Goal: Use online tool/utility: Utilize a website feature to perform a specific function

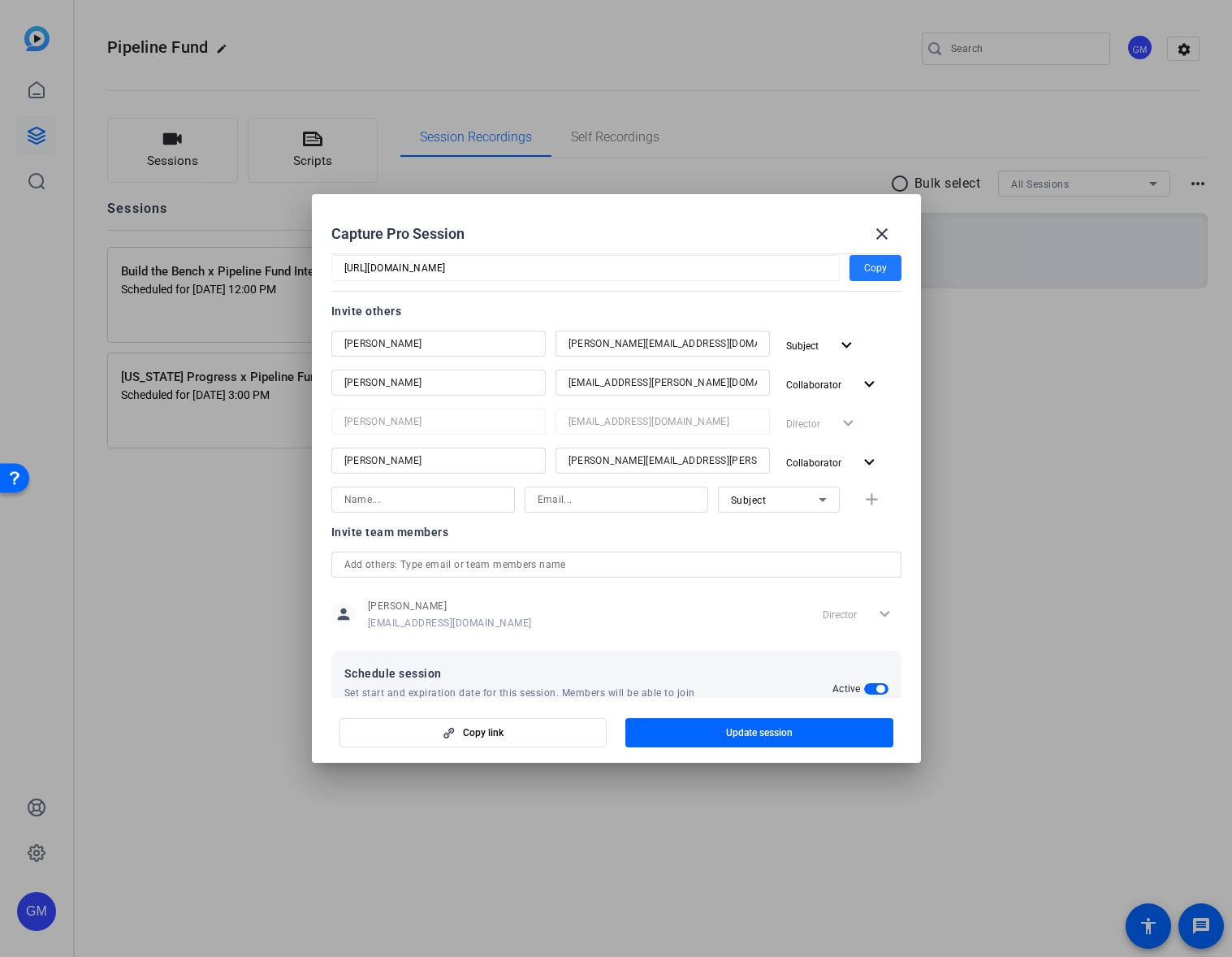
scroll to position [172, 0]
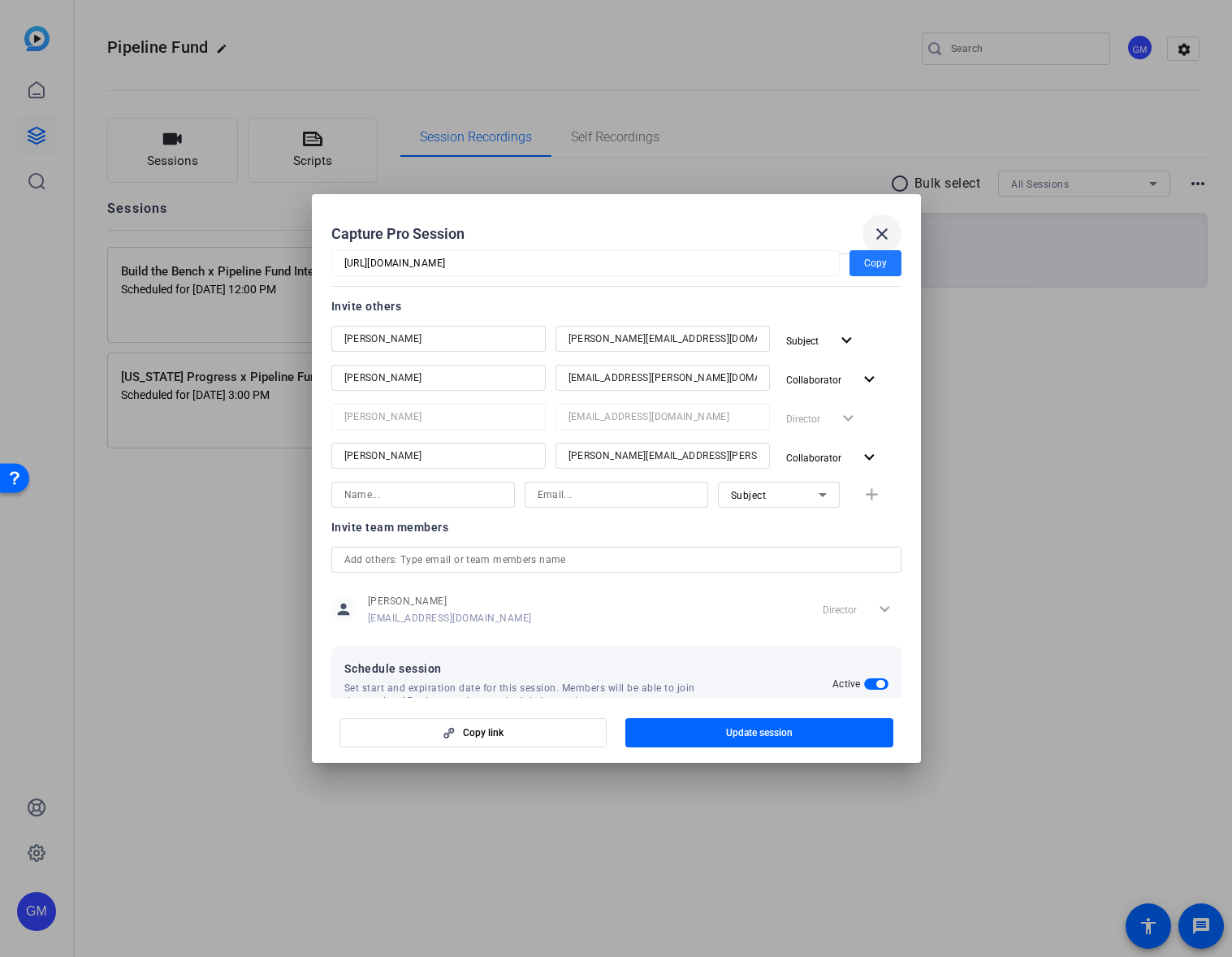
click at [877, 228] on mat-icon "close" at bounding box center [882, 234] width 19 height 19
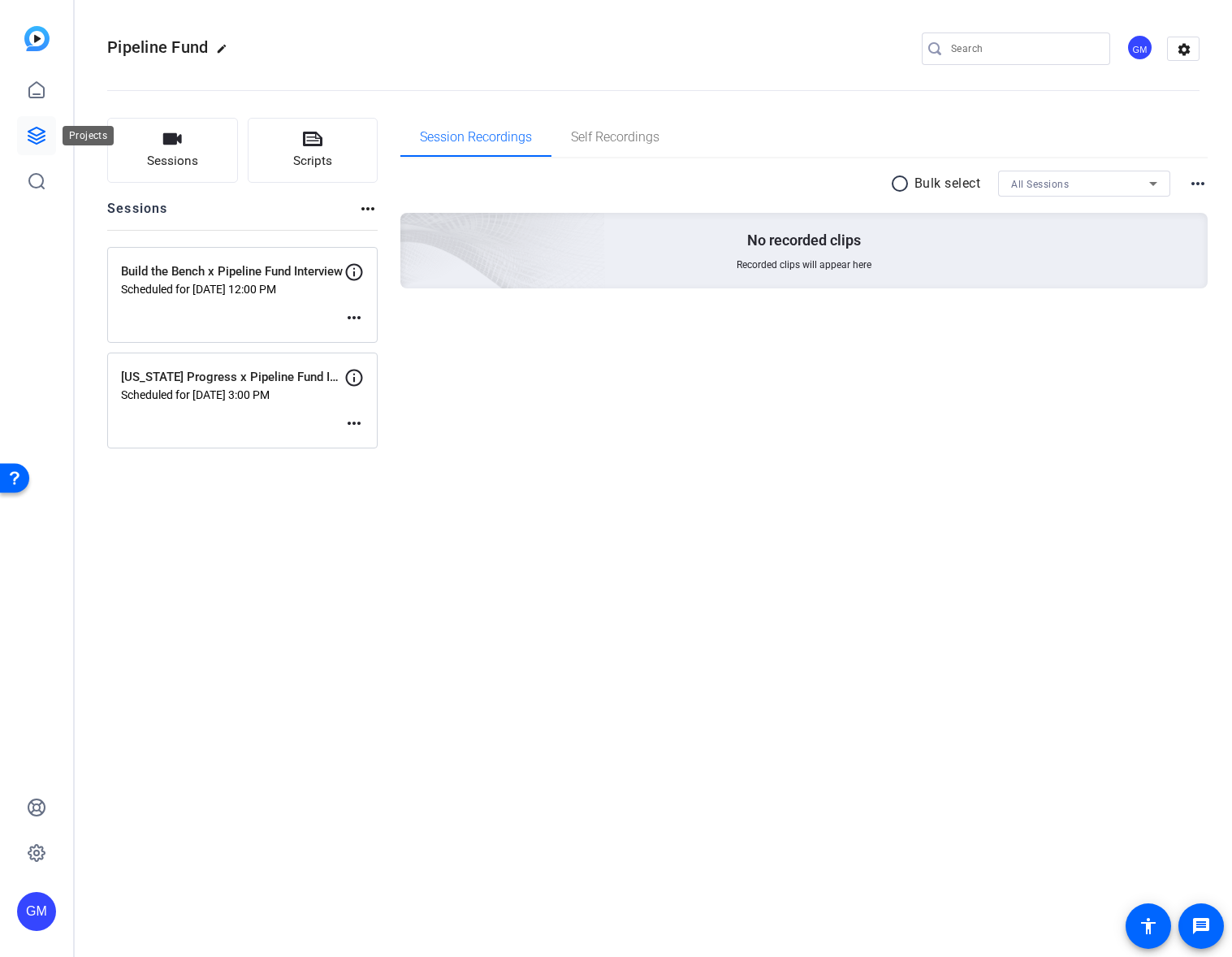
click at [42, 125] on icon at bounding box center [36, 135] width 19 height 19
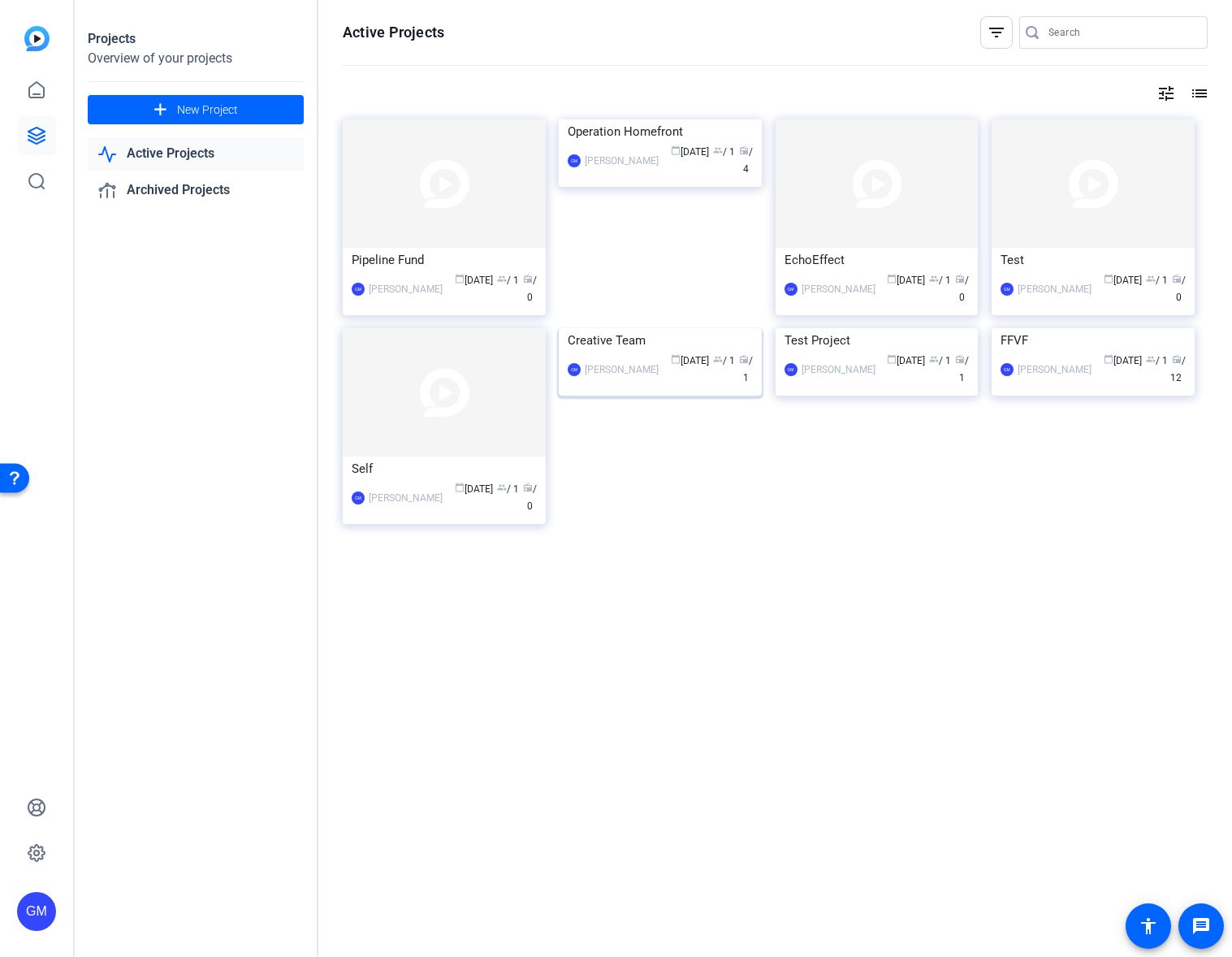
click at [642, 353] on div "Creative Team" at bounding box center [660, 340] width 186 height 25
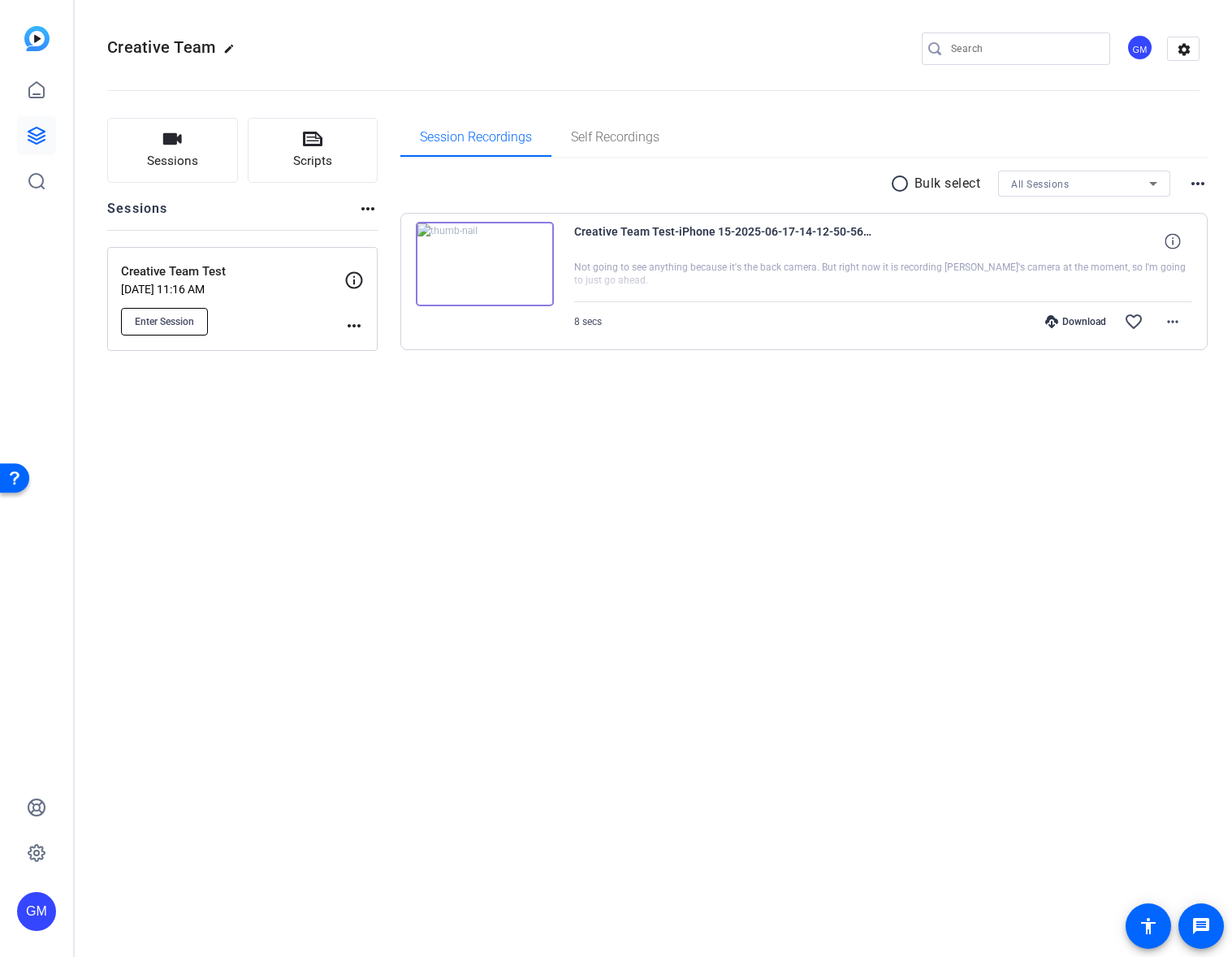
click at [179, 317] on span "Enter Session" at bounding box center [164, 322] width 59 height 13
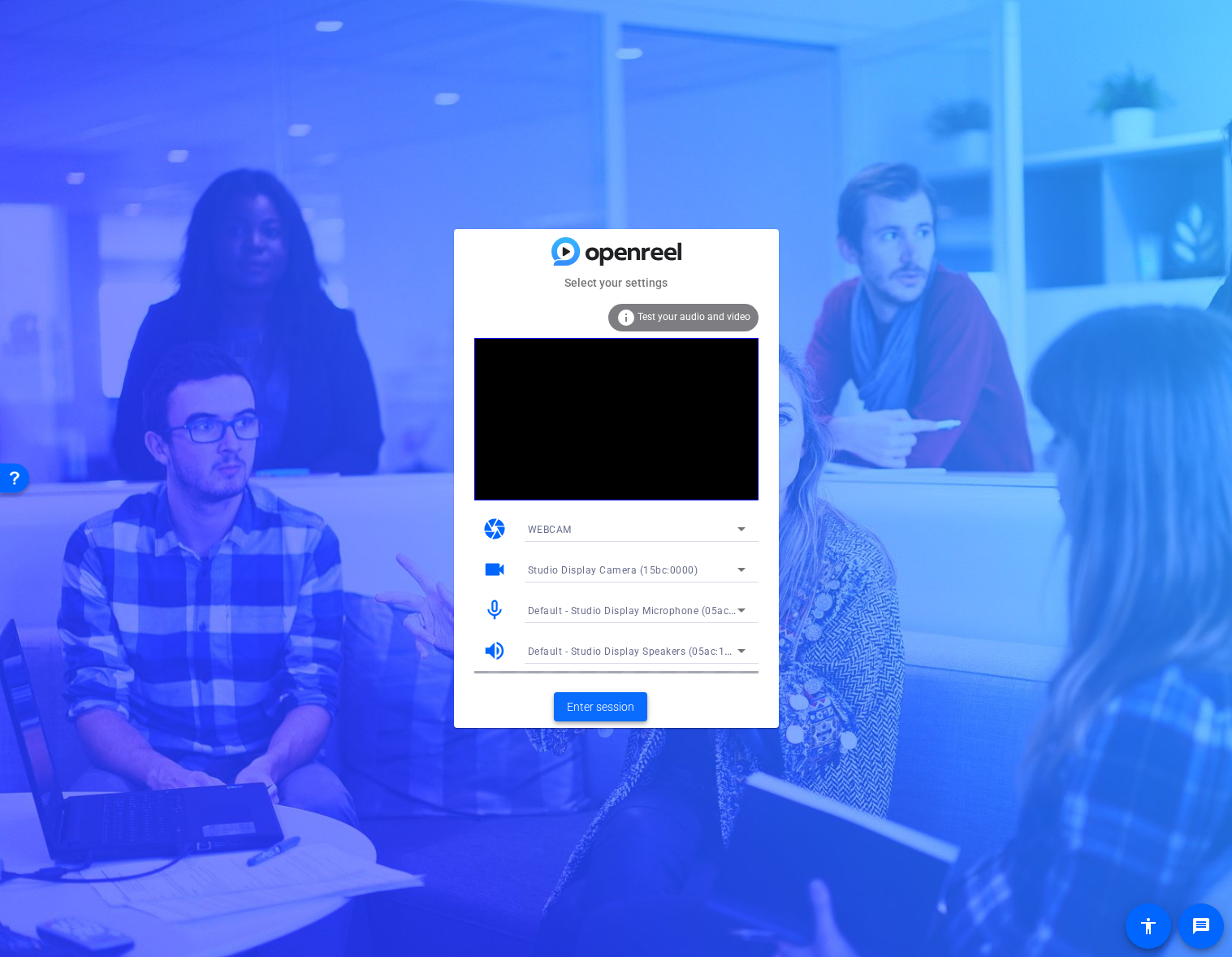
click at [605, 705] on span "Enter session" at bounding box center [601, 706] width 67 height 17
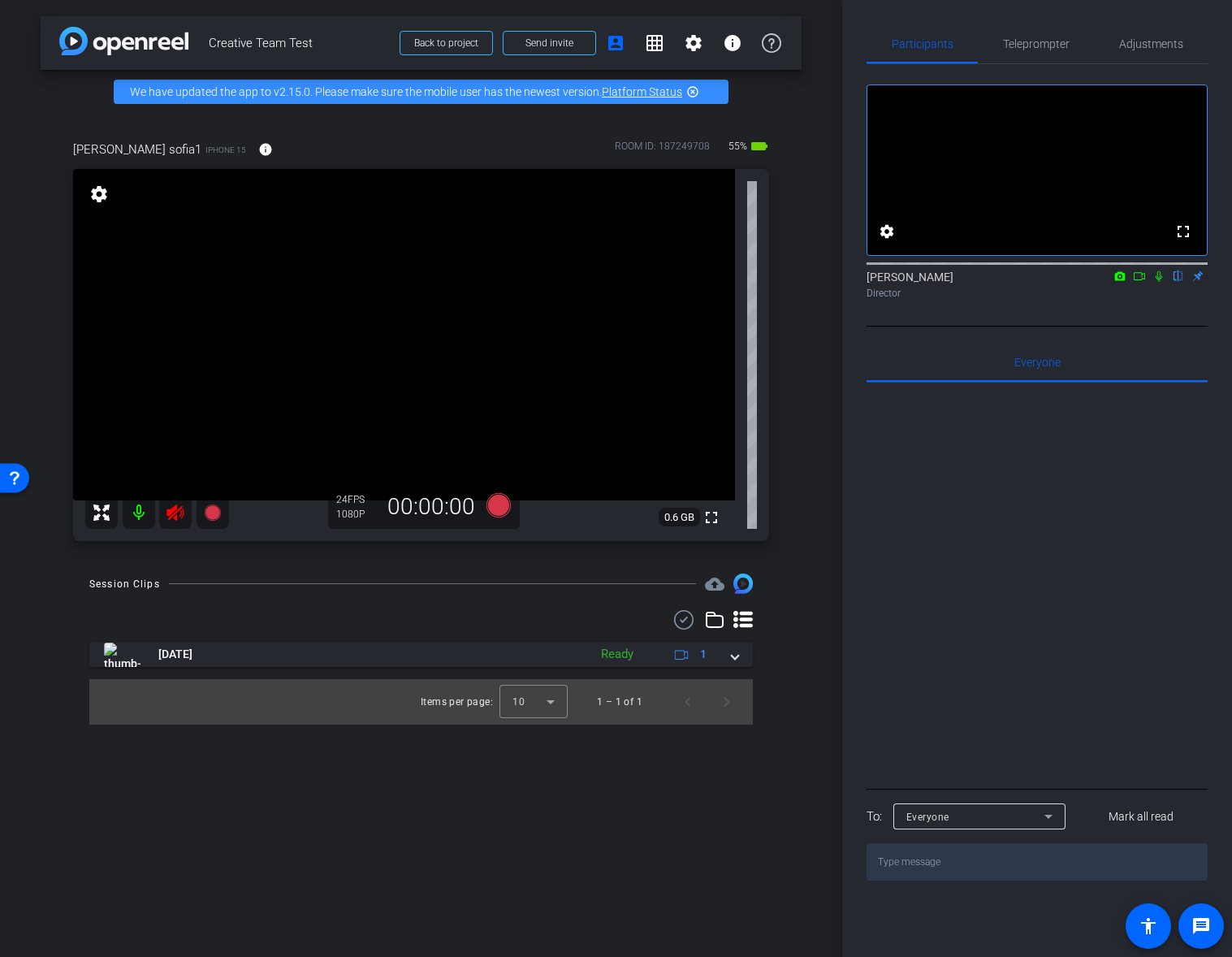
click at [176, 513] on icon at bounding box center [176, 513] width 19 height 19
click at [179, 516] on icon at bounding box center [176, 513] width 19 height 19
click at [1159, 282] on icon at bounding box center [1159, 276] width 13 height 11
click at [1160, 282] on icon at bounding box center [1159, 276] width 13 height 11
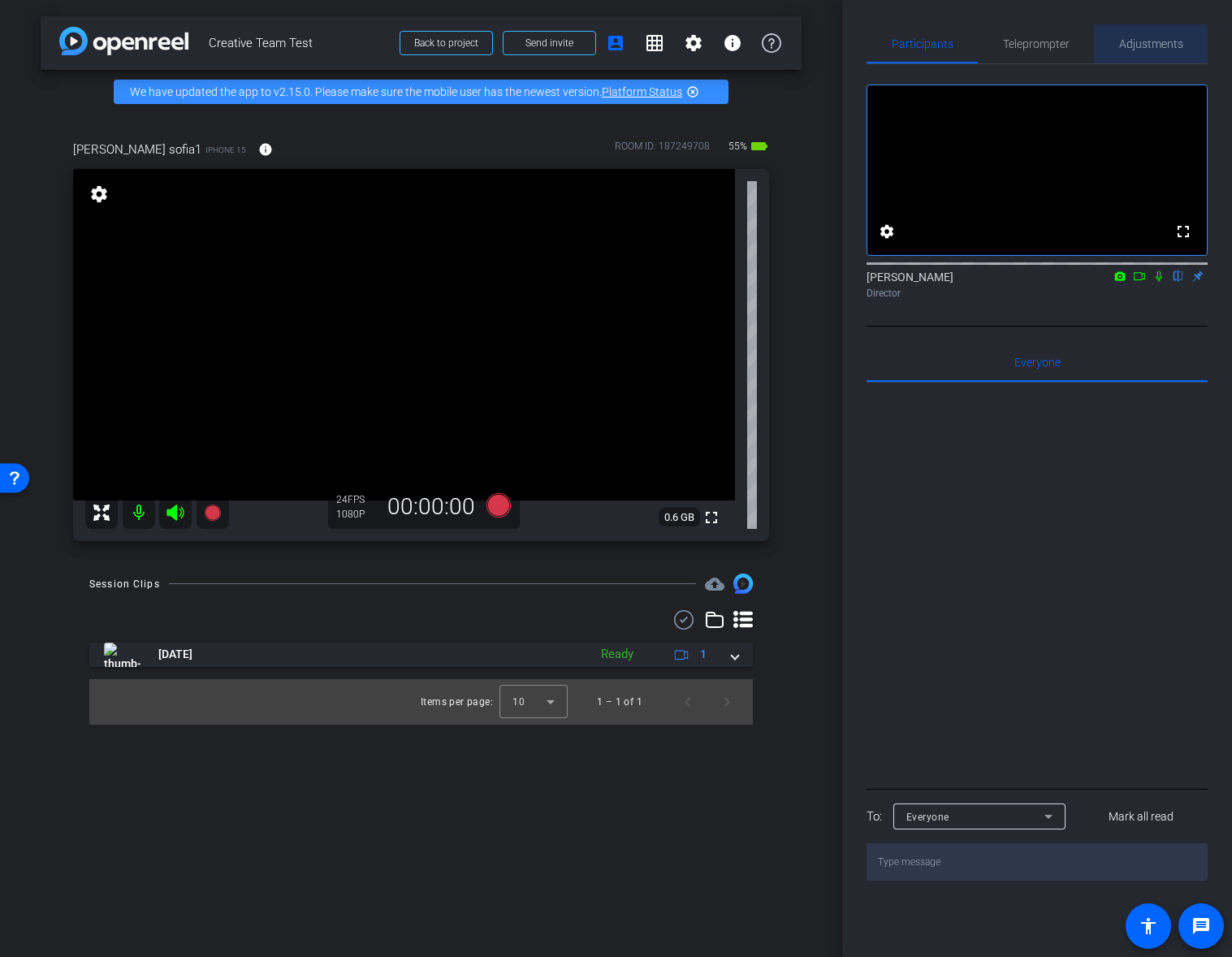
click at [1173, 33] on span "Adjustments" at bounding box center [1152, 44] width 65 height 39
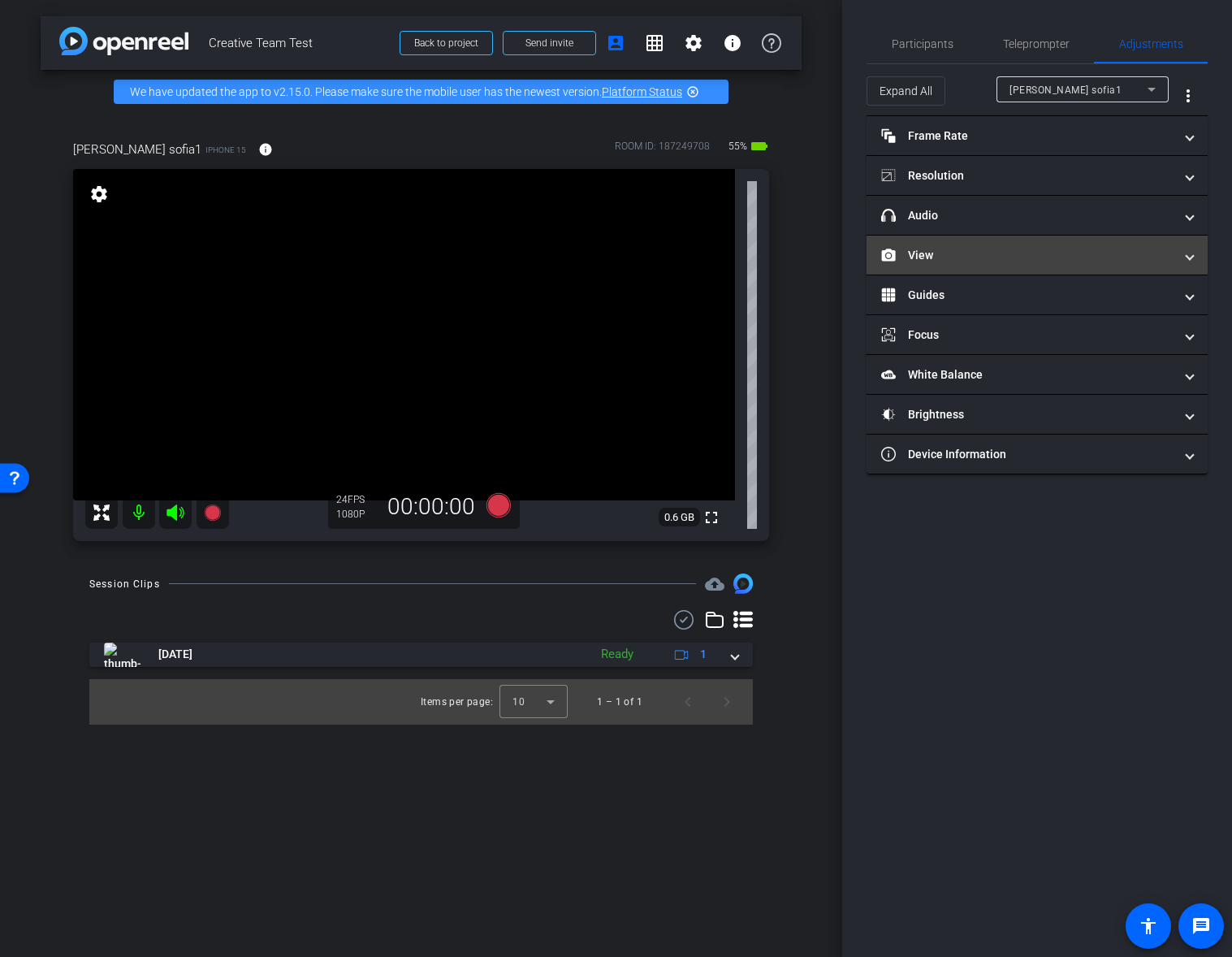
click at [939, 248] on mat-panel-title "View" at bounding box center [1027, 254] width 293 height 17
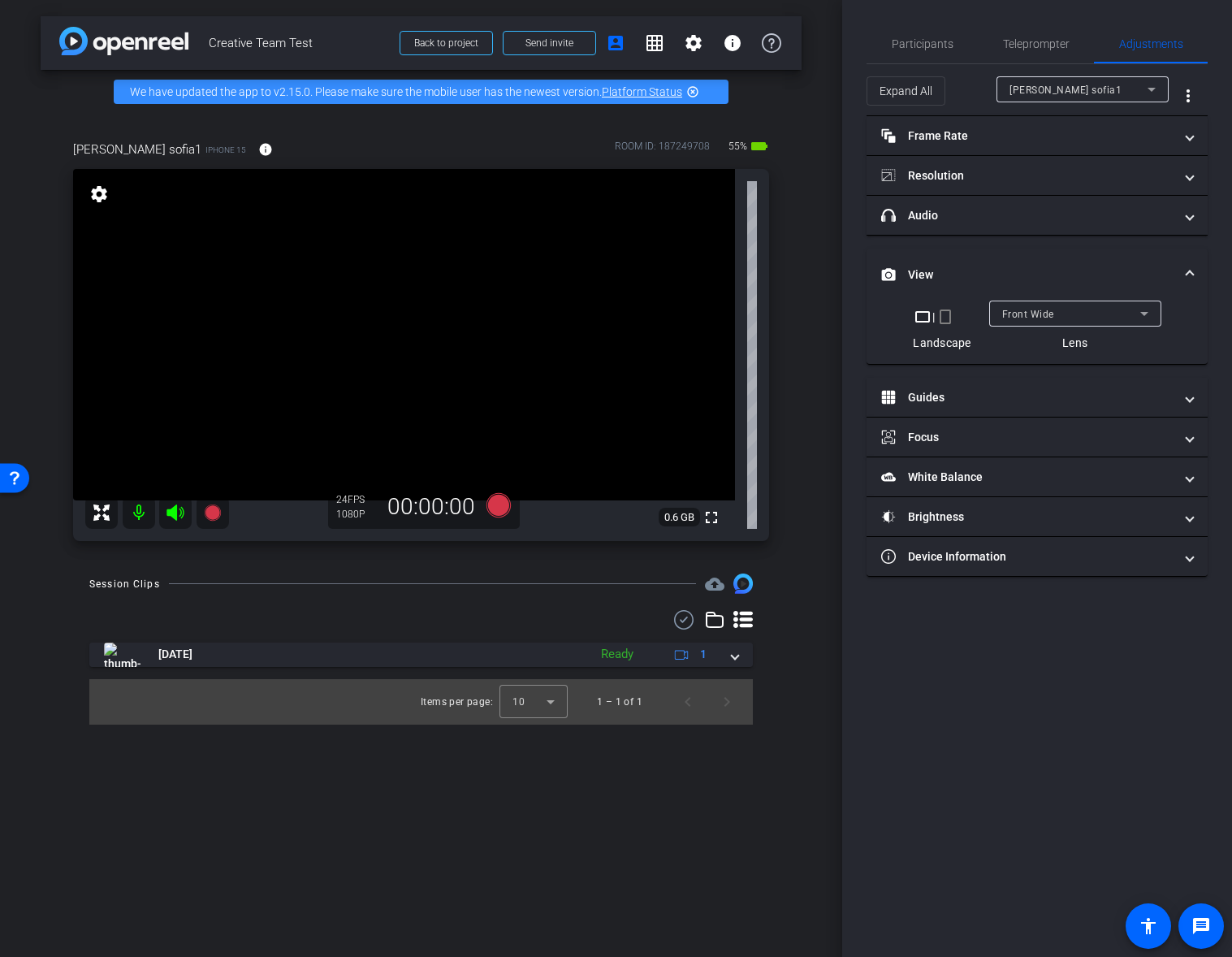
click at [1068, 317] on div "Front Wide" at bounding box center [1071, 314] width 138 height 20
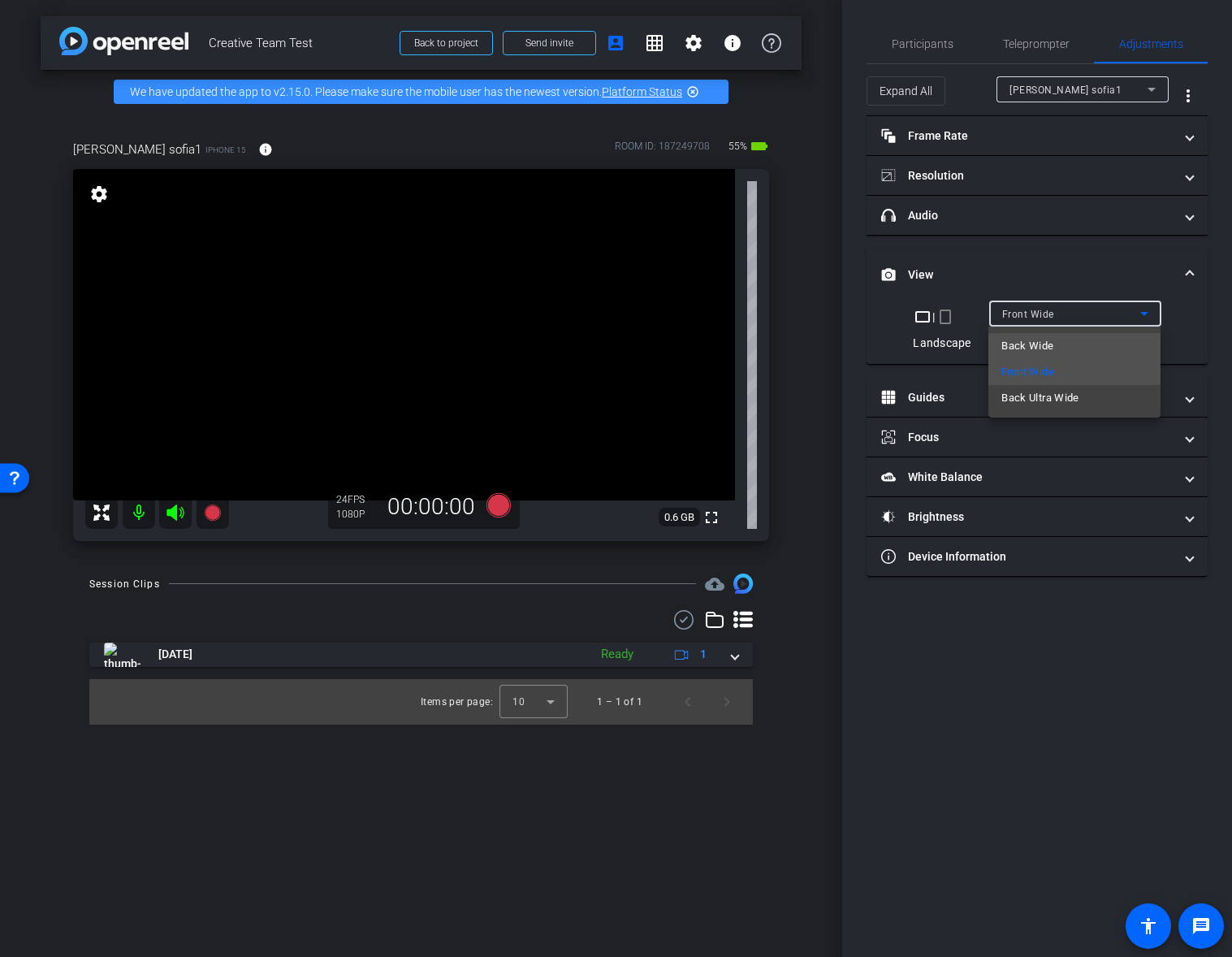
click at [1010, 342] on span "Back Wide" at bounding box center [1027, 346] width 52 height 19
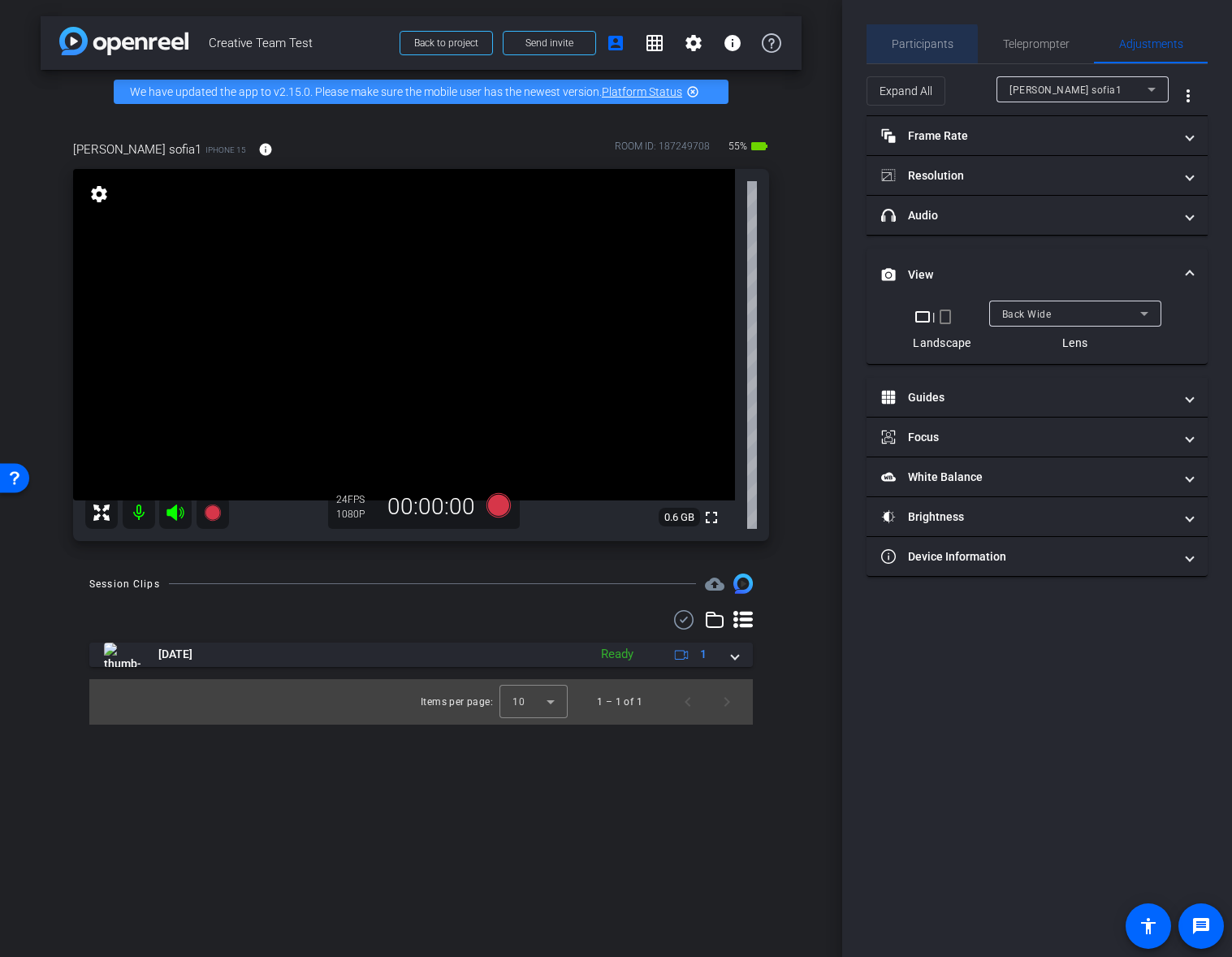
click at [912, 45] on span "Participants" at bounding box center [923, 43] width 62 height 11
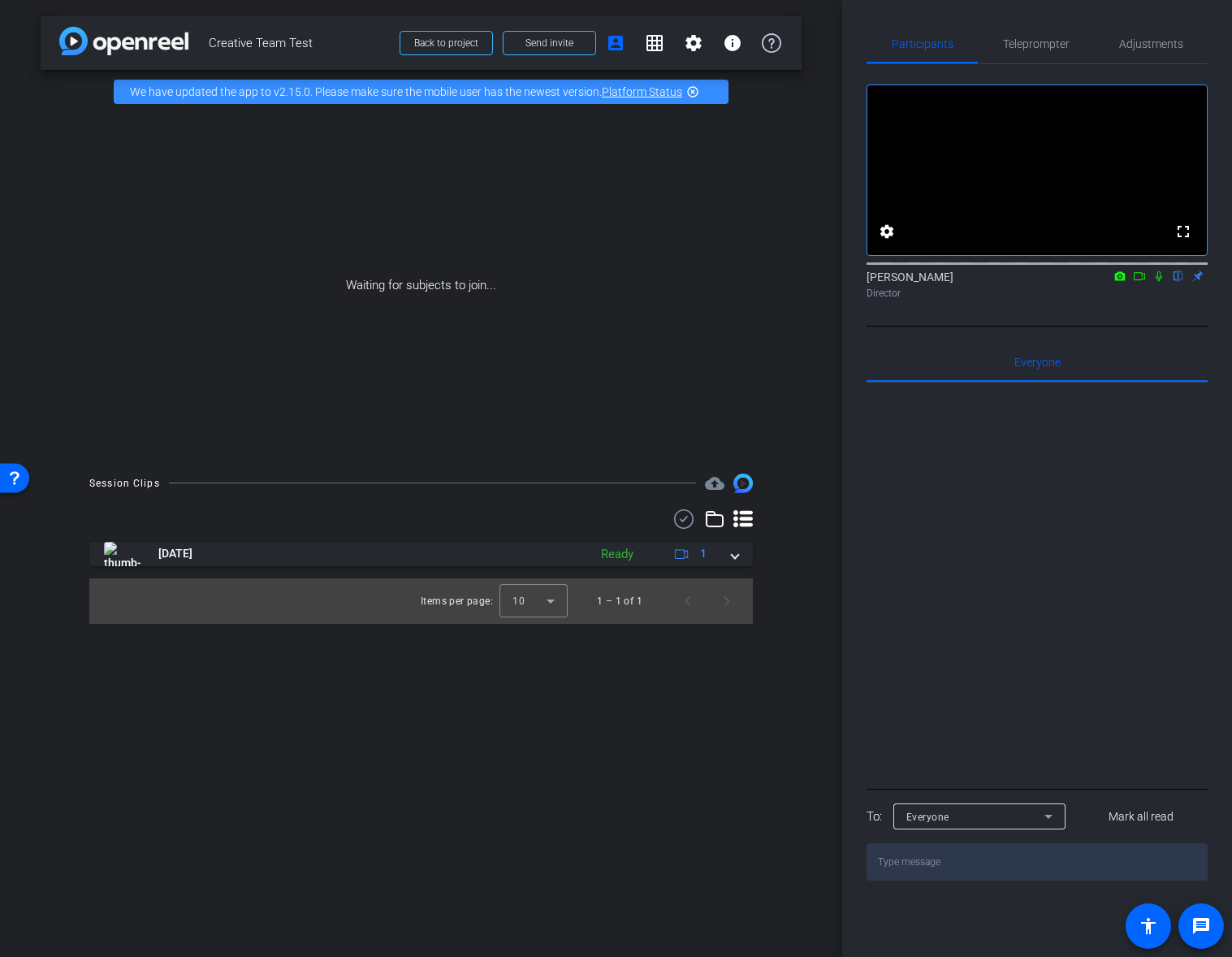
click at [1161, 282] on icon at bounding box center [1159, 276] width 13 height 11
